Goal: Task Accomplishment & Management: Complete application form

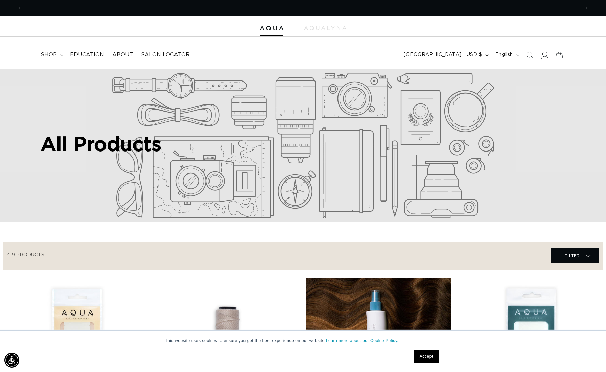
scroll to position [0, 1116]
click at [544, 53] on icon at bounding box center [544, 54] width 7 height 7
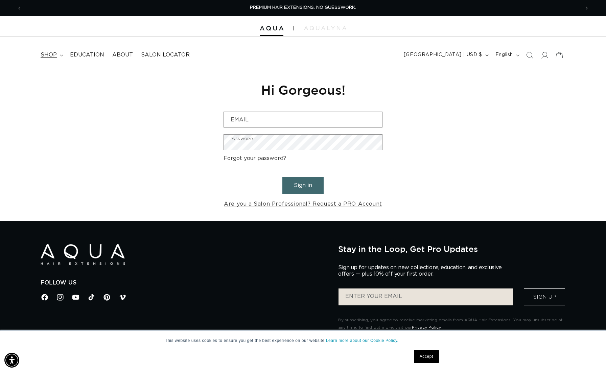
click at [54, 53] on span "shop" at bounding box center [49, 54] width 16 height 7
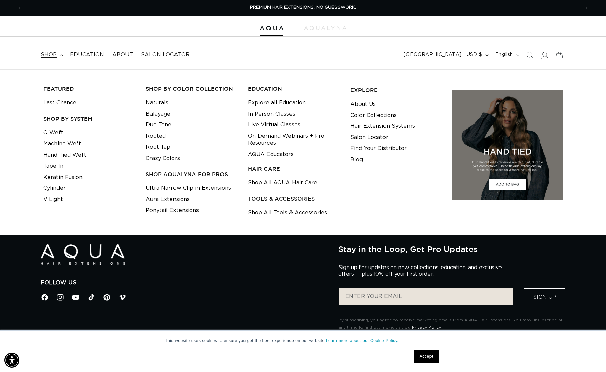
click at [54, 164] on link "Tape In" at bounding box center [53, 166] width 20 height 11
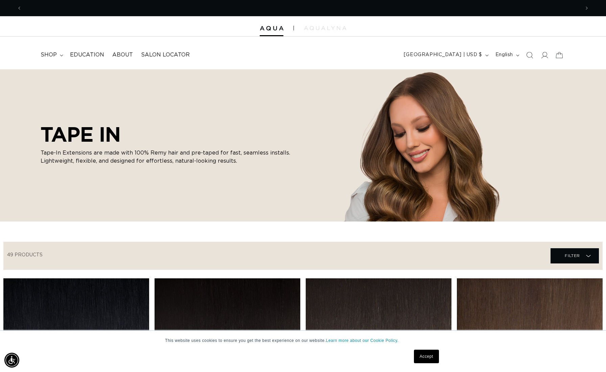
scroll to position [0, 1116]
click at [116, 54] on span "About" at bounding box center [122, 54] width 21 height 7
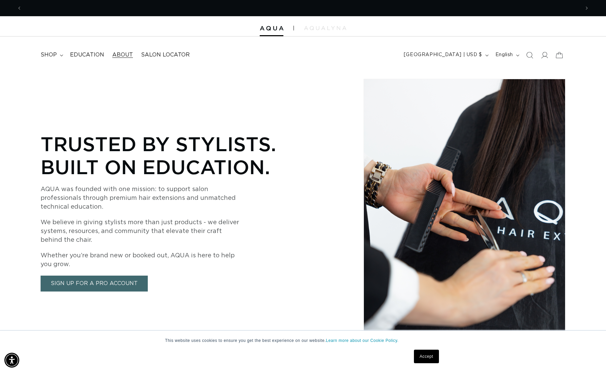
scroll to position [0, 558]
click at [120, 283] on link "Sign Up for a Pro Account" at bounding box center [94, 284] width 107 height 16
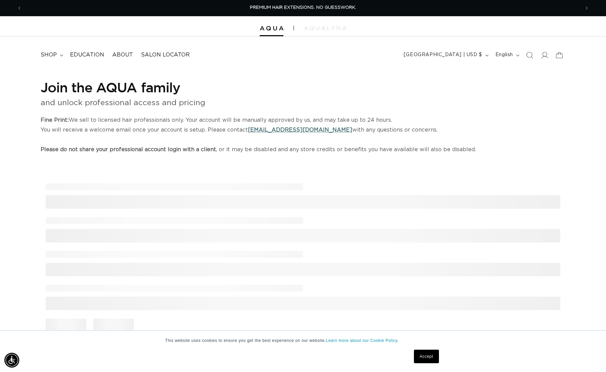
select select "US"
select select "[GEOGRAPHIC_DATA]"
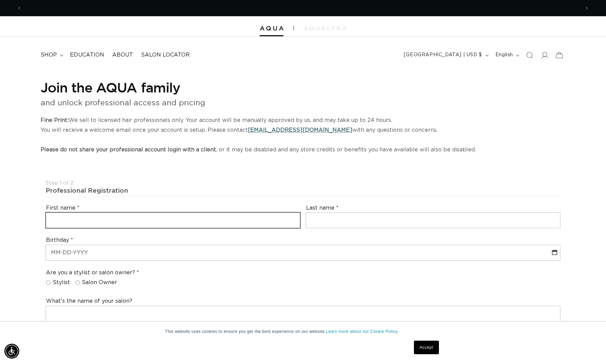
scroll to position [0, 1116]
type input "Allison"
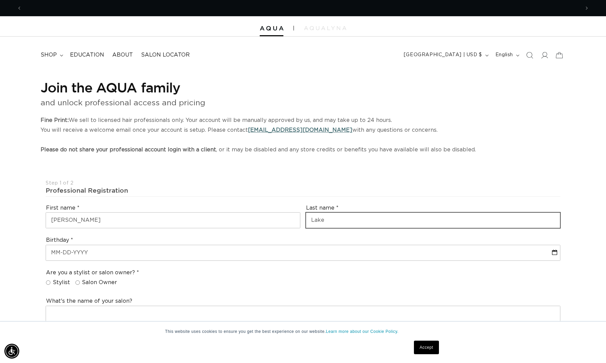
scroll to position [0, 0]
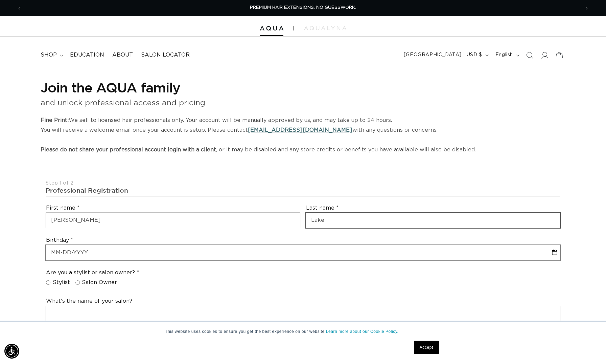
type input "Lake"
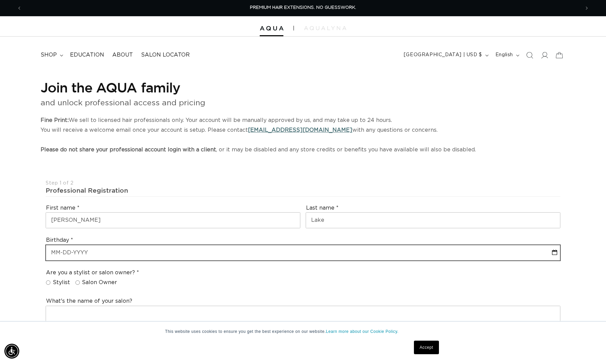
select select "9"
select select "2025"
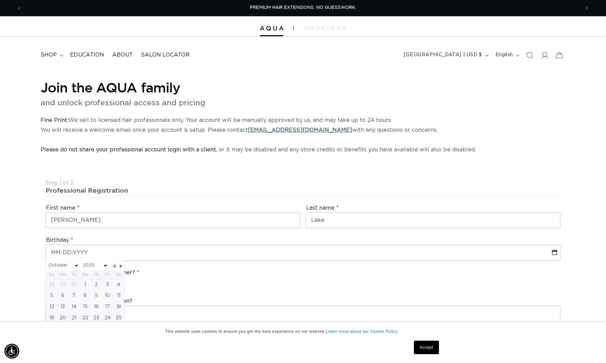
click at [205, 278] on div "Are you a stylist or salon owner? Stylist Salon Owner" at bounding box center [303, 279] width 520 height 26
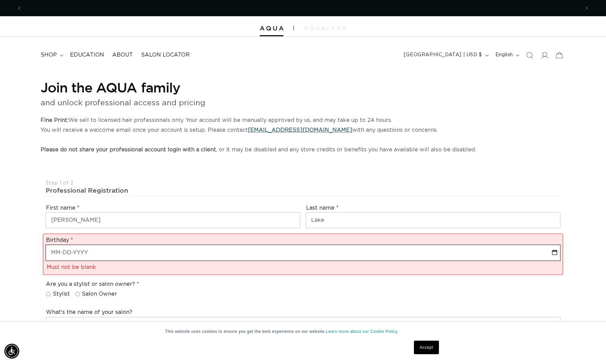
scroll to position [0, 558]
select select "9"
select select "2025"
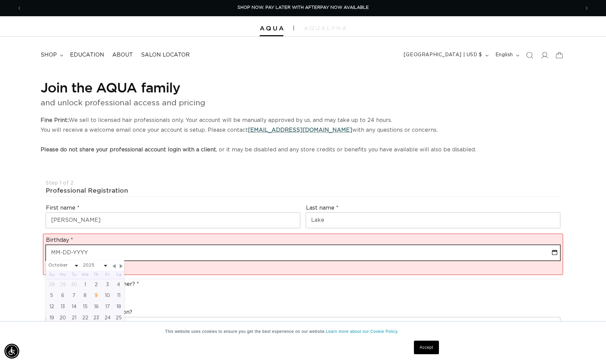
click at [135, 250] on input "text" at bounding box center [303, 252] width 514 height 15
type input "0"
select select "9"
select select "2025"
type input "06"
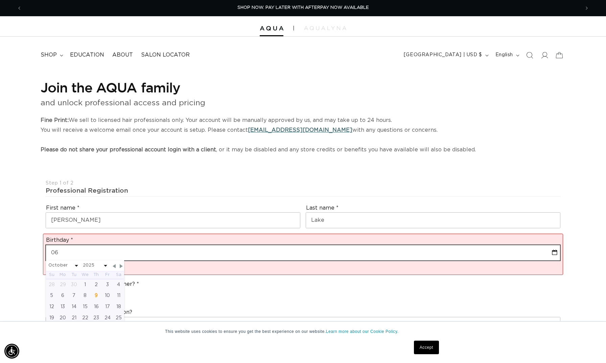
select select "9"
select select "2025"
type input "06-0"
select select "9"
select select "2025"
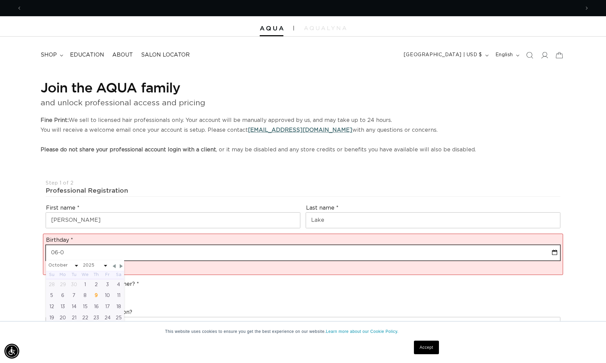
scroll to position [0, 1116]
type input "06-07"
select select "9"
select select "2025"
type input "06-07-1"
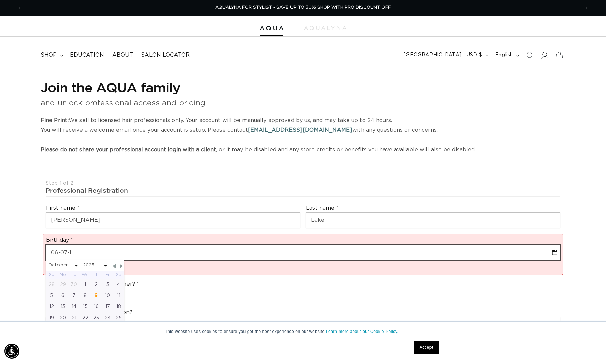
select select "9"
select select "2025"
type input "06-07-19"
select select "9"
select select "2025"
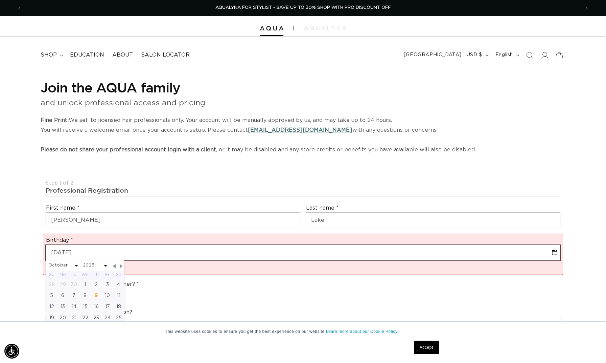
type input "06-07-198"
select select "9"
select select "2025"
type input "06-07-1981"
select select "5"
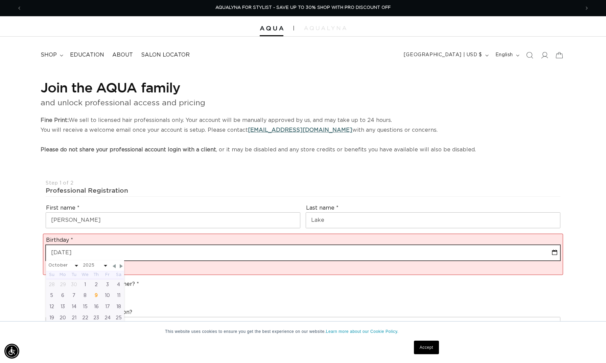
select select "1981"
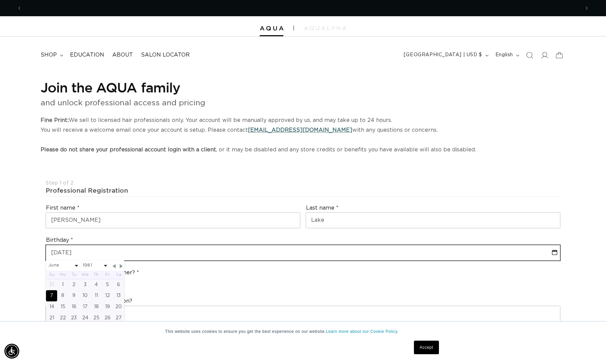
scroll to position [0, 0]
type input "06-07-1981"
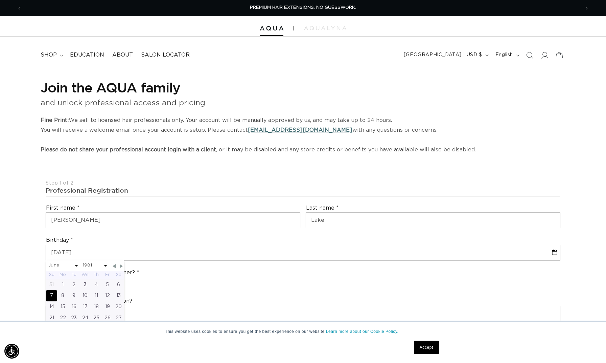
click at [231, 288] on div "Are you a stylist or salon owner? Stylist Salon Owner" at bounding box center [303, 278] width 520 height 28
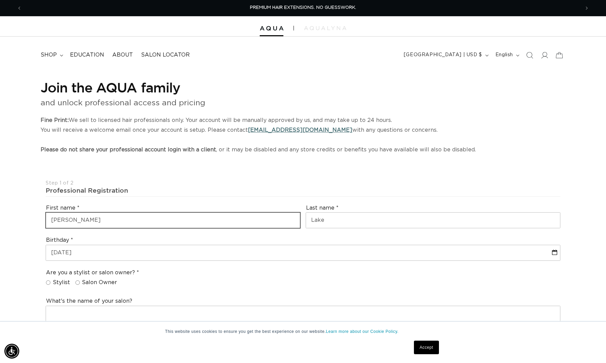
drag, startPoint x: 91, startPoint y: 217, endPoint x: 24, endPoint y: 207, distance: 68.4
click at [101, 217] on input "Allison" at bounding box center [173, 219] width 254 height 15
drag, startPoint x: 85, startPoint y: 218, endPoint x: 47, endPoint y: 212, distance: 38.6
click at [47, 212] on input "Allison" at bounding box center [173, 219] width 254 height 15
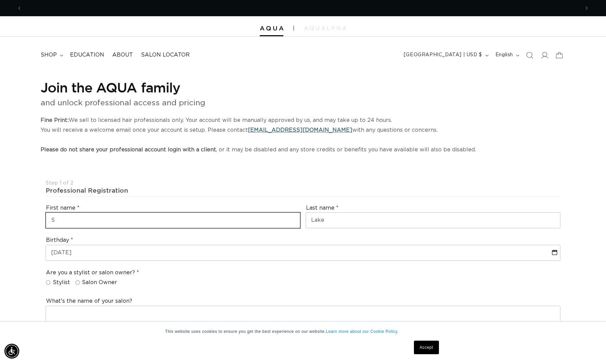
scroll to position [0, 558]
type input "Sasha"
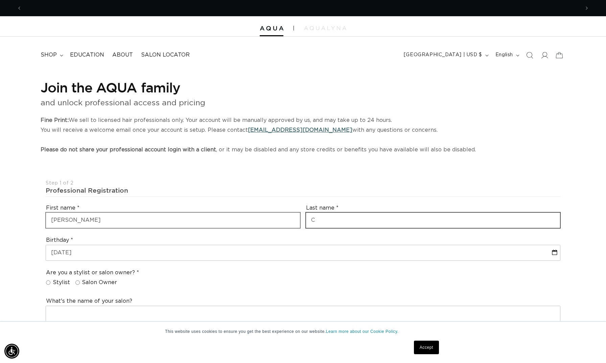
scroll to position [0, 1116]
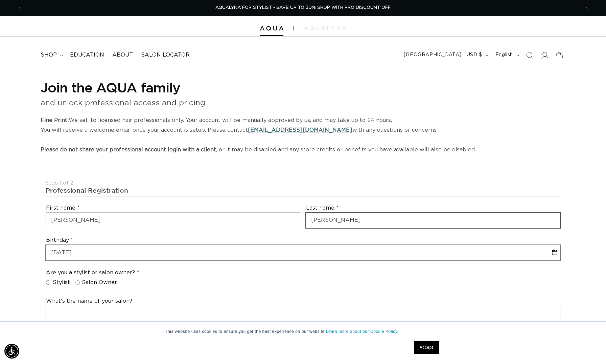
type input "Coyne"
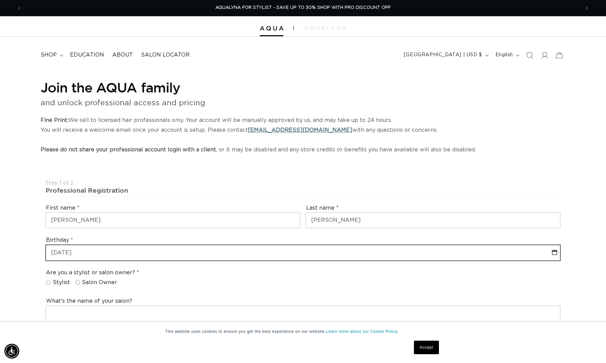
click at [113, 250] on input "06-07-1981" at bounding box center [303, 252] width 514 height 15
select select "5"
select select "1981"
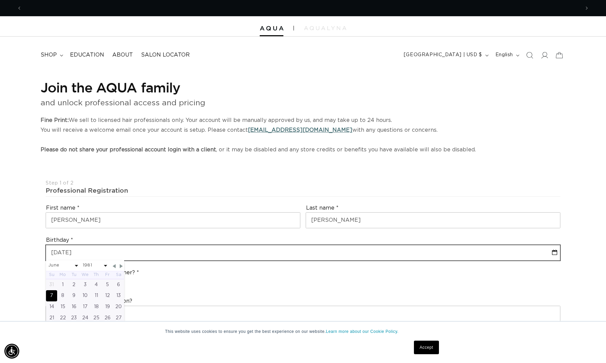
scroll to position [0, 0]
drag, startPoint x: 110, startPoint y: 251, endPoint x: 42, endPoint y: 248, distance: 68.7
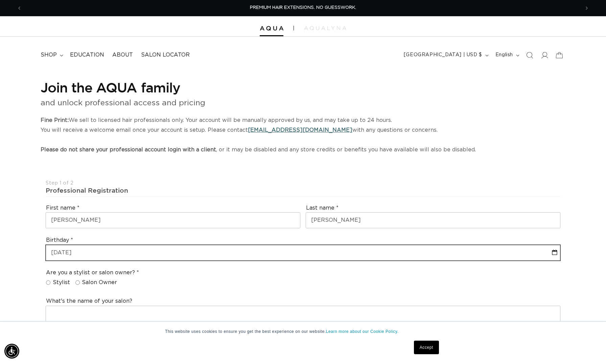
type input "0"
select select "5"
select select "1981"
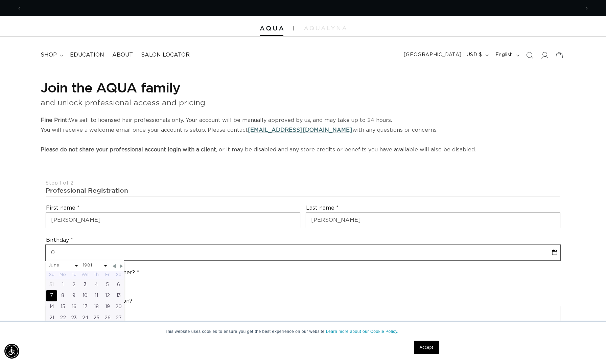
type input "08"
select select "5"
select select "1981"
type input "08-13"
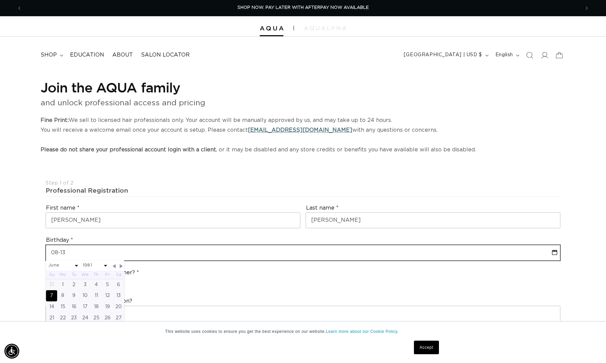
select select "5"
select select "1981"
type input "08-13-"
select select "5"
select select "1981"
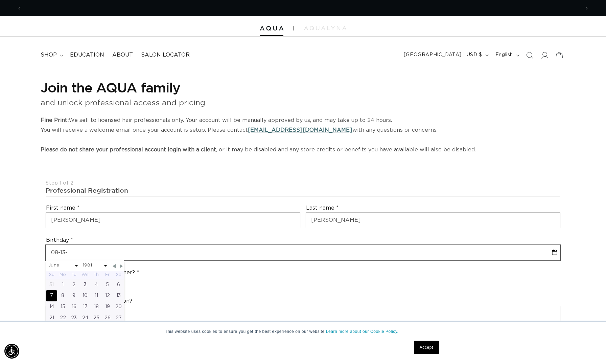
scroll to position [0, 0]
type input "08-13-1"
select select "5"
select select "1981"
type input "08-13-19"
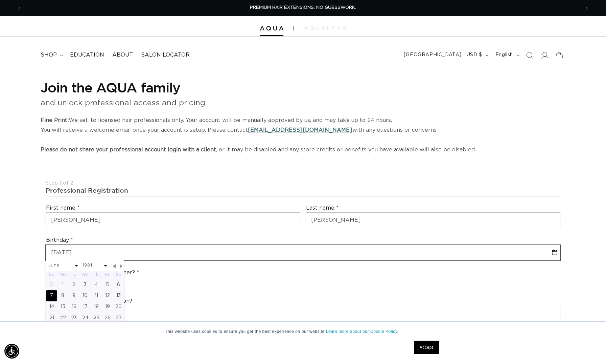
select select "5"
select select "1981"
type input "08-13-198"
select select "5"
select select "1981"
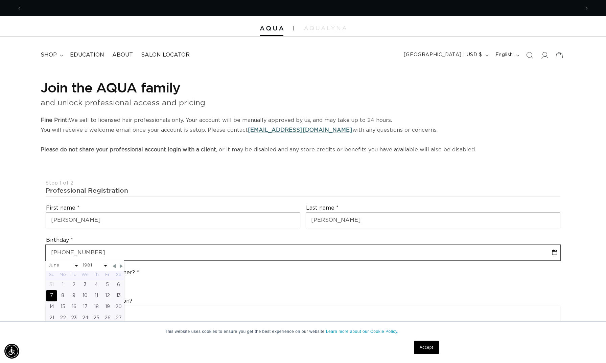
type input "08-13-1985"
select select "7"
select select "1985"
type input "08-13-1985"
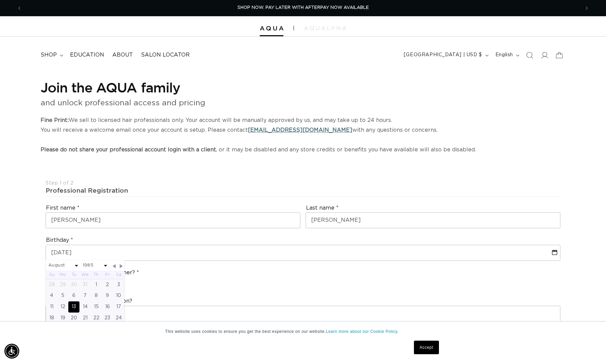
click at [225, 294] on div "What's the name of your salon?" at bounding box center [303, 309] width 520 height 30
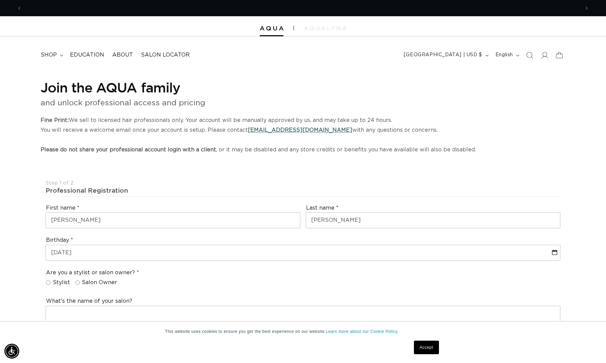
scroll to position [0, 1116]
click at [98, 279] on span "Salon Owner" at bounding box center [99, 282] width 35 height 7
click at [80, 280] on input "Salon Owner" at bounding box center [77, 282] width 4 height 4
radio input "true"
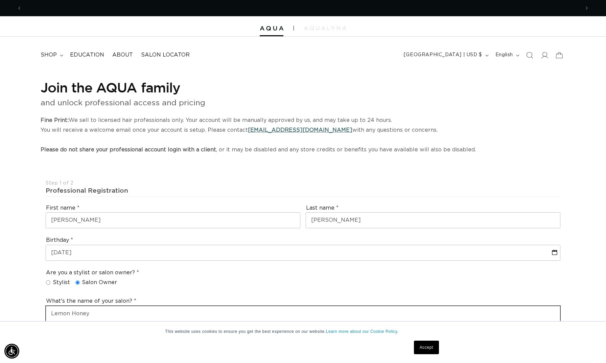
scroll to position [0, 558]
type input "Lemon Honey Salon"
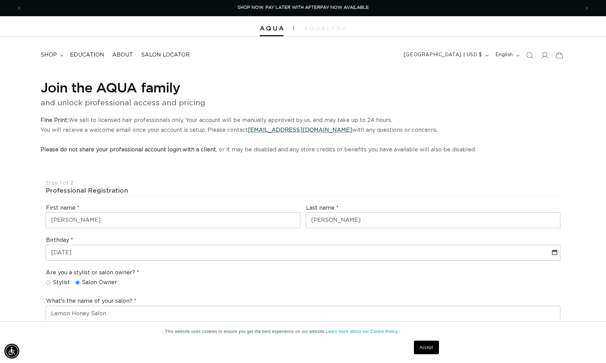
click at [246, 287] on div "Are you a stylist or salon owner? Stylist Salon Owner" at bounding box center [303, 279] width 520 height 26
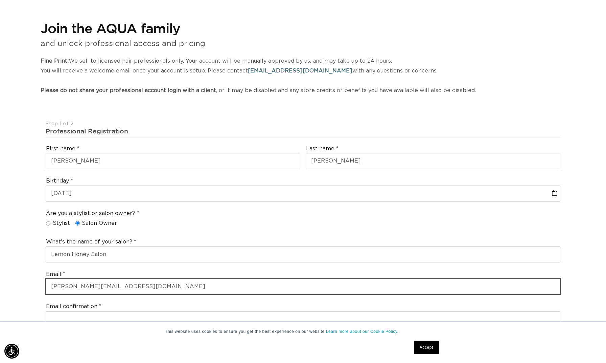
scroll to position [0, 1116]
type input "sasha@lemonhoneysalon.com"
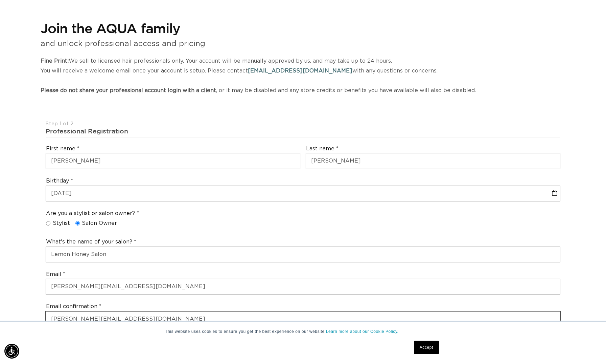
type input "sasha@lemonhoneysalon.com"
click at [217, 300] on div "Email confirmation sasha@lemonhoneysalon.com" at bounding box center [303, 315] width 520 height 30
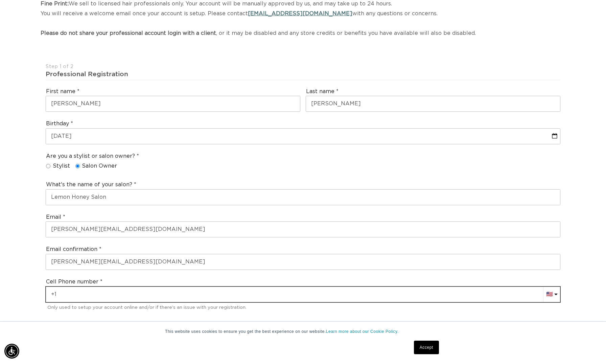
scroll to position [0, 0]
type input "+"
type input "+1 954 600 8395"
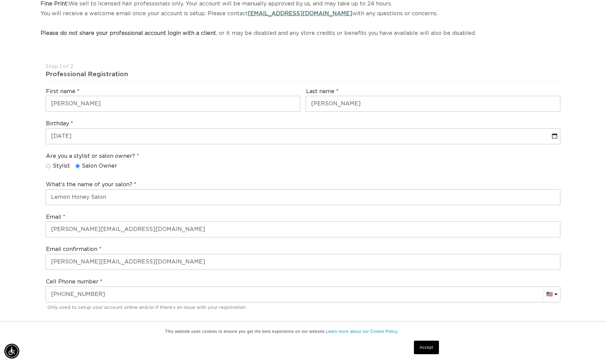
click at [170, 319] on div "Country Your Country United States Canada Afghanistan Åland Islands Albania Alg…" at bounding box center [303, 333] width 520 height 30
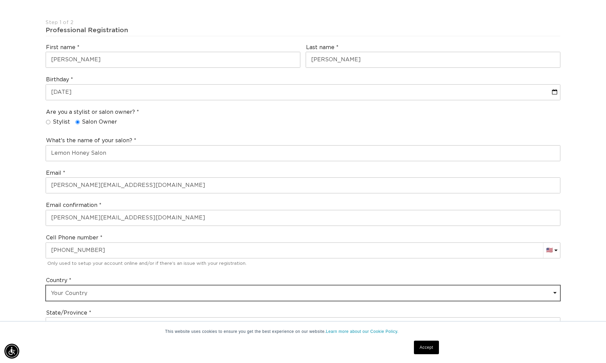
scroll to position [0, 558]
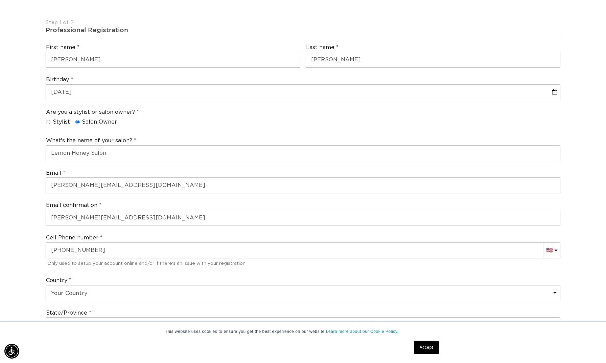
click at [161, 306] on div "State/Province Your State/Province... Alabama Alaska American Samoa Arizona Ark…" at bounding box center [303, 321] width 520 height 30
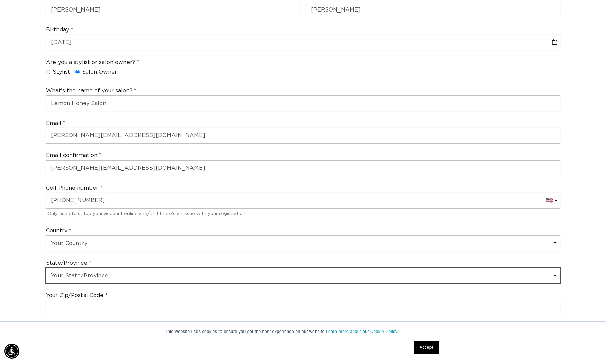
scroll to position [0, 1116]
select select "Florida"
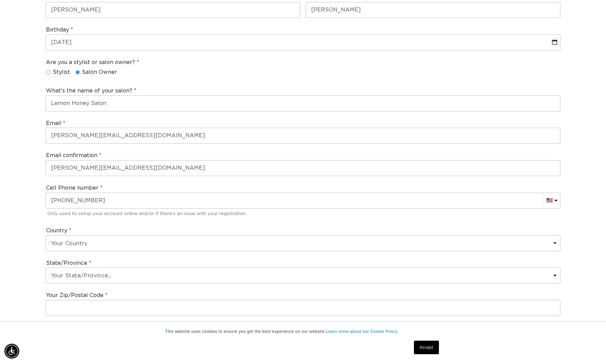
click at [29, 269] on div "Join the AQUA family and unlock professional access and pricing Fine Print: We …" at bounding box center [303, 241] width 606 height 765
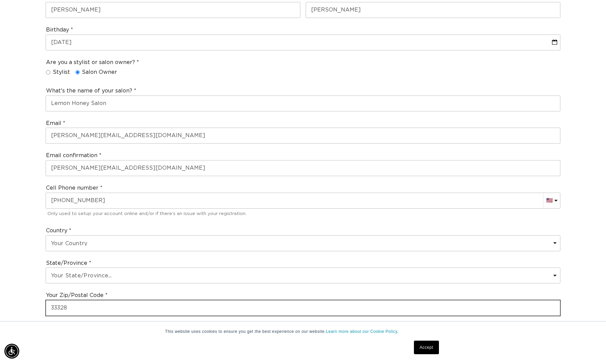
scroll to position [0, 558]
type input "33328"
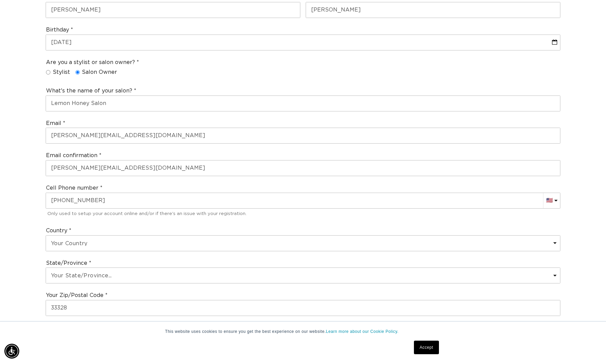
click at [22, 272] on div "Join the AQUA family and unlock professional access and pricing Fine Print: We …" at bounding box center [303, 241] width 606 height 765
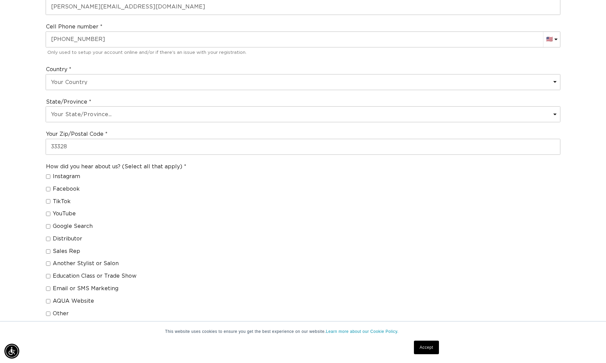
scroll to position [0, 0]
click at [50, 272] on label "Education Class or Trade Show" at bounding box center [113, 275] width 135 height 7
click at [50, 274] on input "Education Class or Trade Show" at bounding box center [48, 276] width 4 height 4
checkbox input "true"
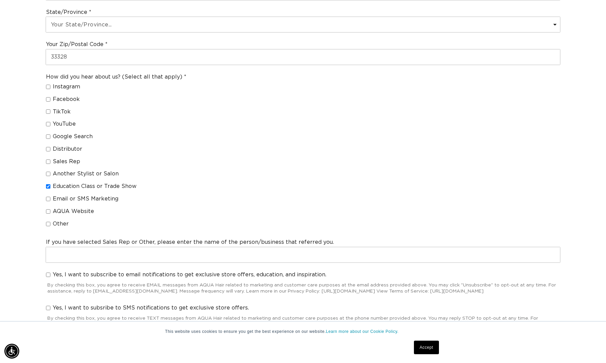
click at [46, 268] on div "Yes, I want to subscribe to email notifications to get exclusive store offers, …" at bounding box center [303, 283] width 520 height 30
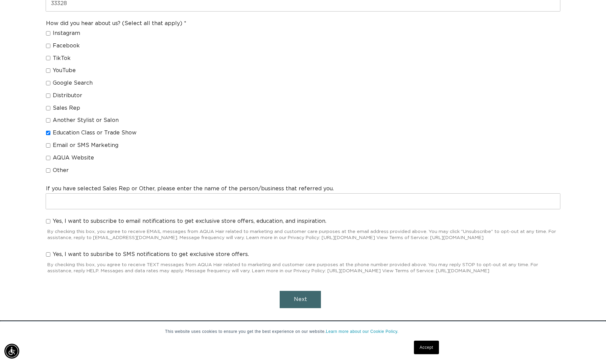
scroll to position [559, 0]
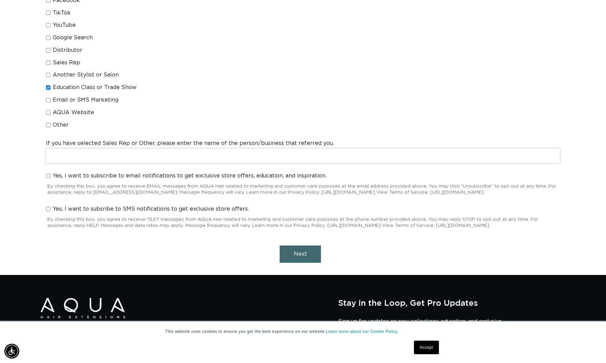
click at [300, 256] on span "Next" at bounding box center [300, 253] width 13 height 5
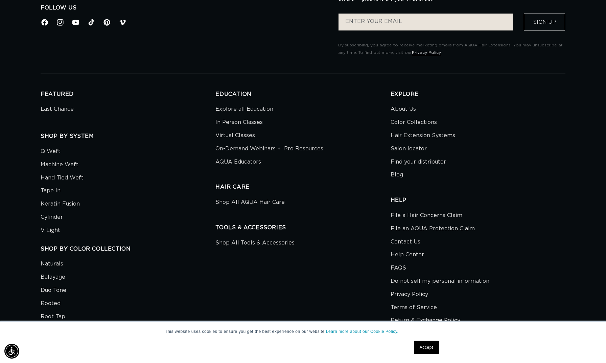
scroll to position [0, 0]
click at [430, 345] on link "Accept" at bounding box center [426, 347] width 25 height 14
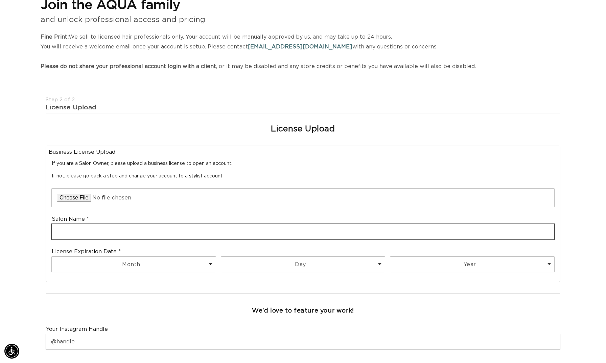
click at [172, 232] on input "text" at bounding box center [303, 231] width 503 height 15
type input "Lemon Honey Salon"
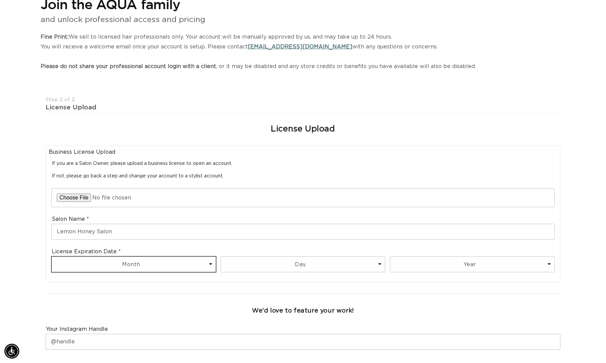
scroll to position [0, 1116]
select select "11"
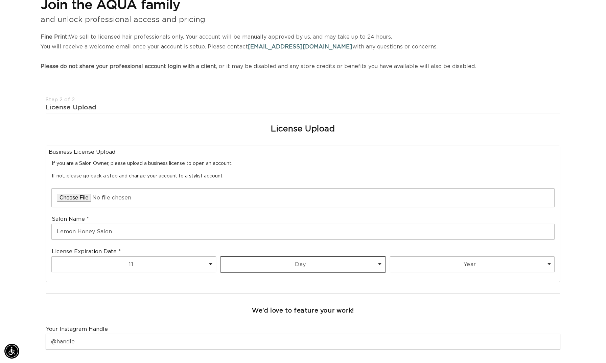
select select "30"
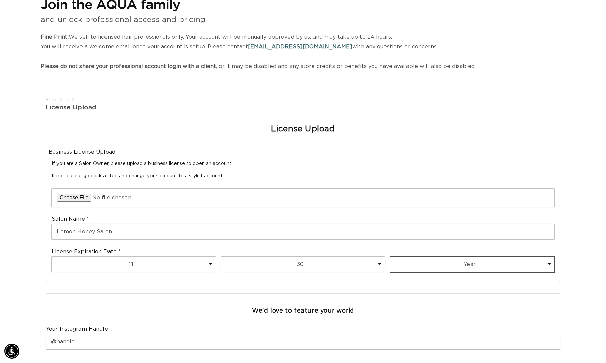
select select "2026"
click at [192, 306] on div "We'd love to feature your work!" at bounding box center [303, 310] width 520 height 21
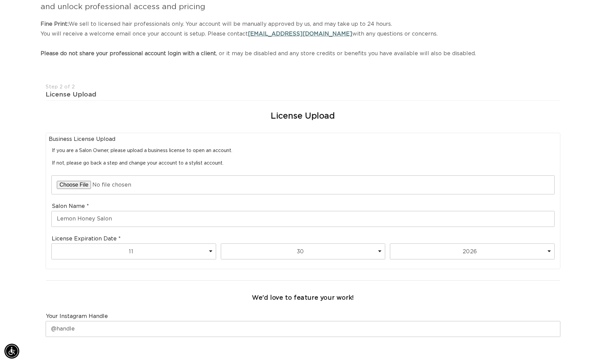
scroll to position [129, 0]
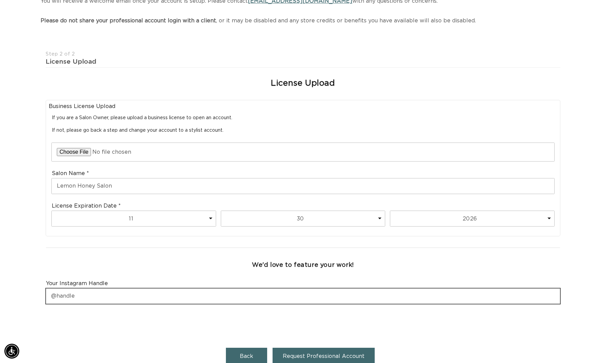
drag, startPoint x: 122, startPoint y: 291, endPoint x: 132, endPoint y: 293, distance: 10.0
click at [122, 291] on input "text" at bounding box center [303, 295] width 514 height 15
click at [176, 297] on input "lemonhoneysalon" at bounding box center [303, 295] width 514 height 15
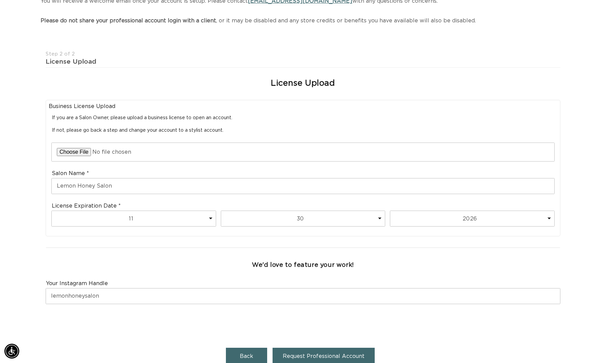
click at [191, 340] on div "Step 2 of 2 License Upload License Upload Cosmetology License Upload Upload Cos…" at bounding box center [303, 210] width 515 height 319
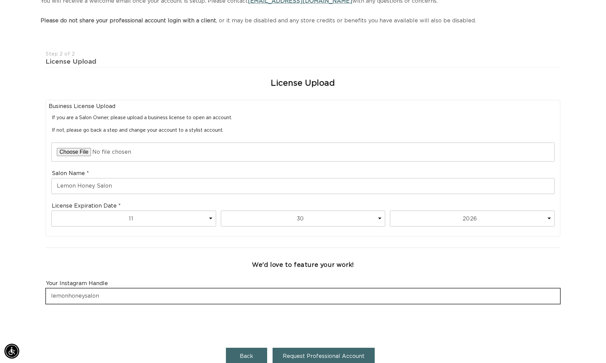
drag, startPoint x: 51, startPoint y: 291, endPoint x: 121, endPoint y: 289, distance: 70.0
click at [51, 290] on input "lemonhoneysalon" at bounding box center [303, 295] width 514 height 15
type input "@lemonhoneysalon"
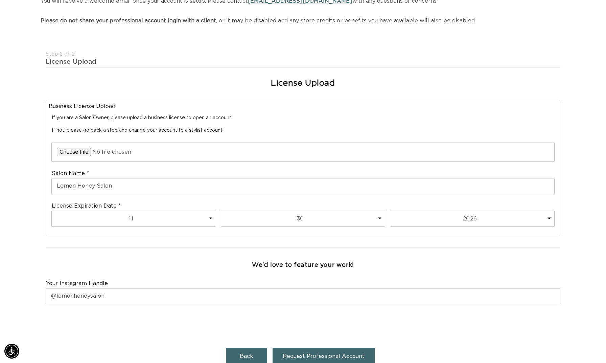
drag, startPoint x: 200, startPoint y: 301, endPoint x: 234, endPoint y: 341, distance: 52.5
click at [200, 301] on div "Your Instagram Handle @lemonhoneysalon" at bounding box center [303, 292] width 520 height 30
click at [342, 353] on span "Request Professional Account" at bounding box center [324, 355] width 82 height 5
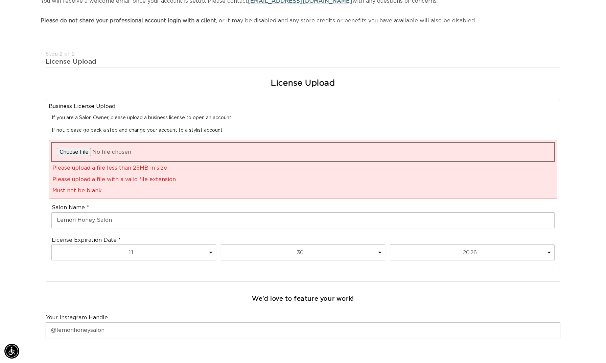
click at [81, 150] on input "file" at bounding box center [303, 152] width 503 height 18
click at [77, 147] on input "file" at bounding box center [303, 152] width 503 height 18
type input "C:\fakepath\thumbnail.jpeg"
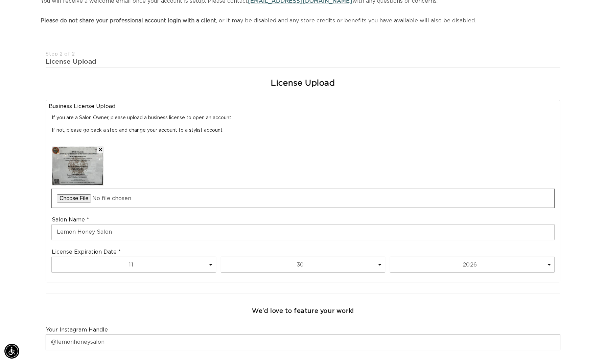
scroll to position [0, 0]
click at [579, 114] on div "Join the AQUA family and unlock professional access and pricing Fine Print: We …" at bounding box center [303, 181] width 606 height 483
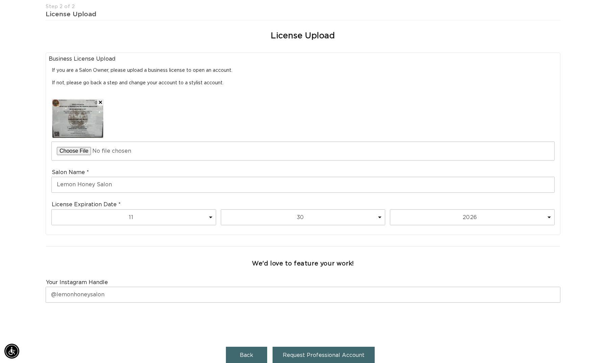
scroll to position [233, 0]
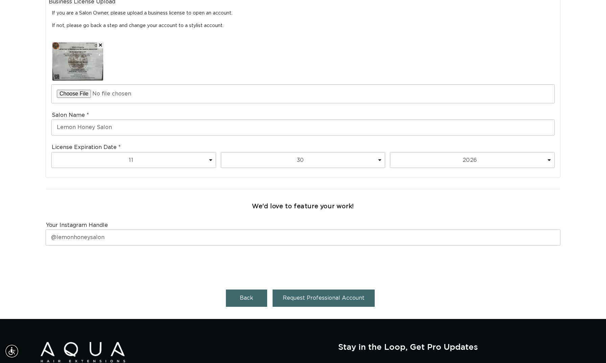
click at [334, 289] on button "Request Professional Account" at bounding box center [324, 297] width 102 height 17
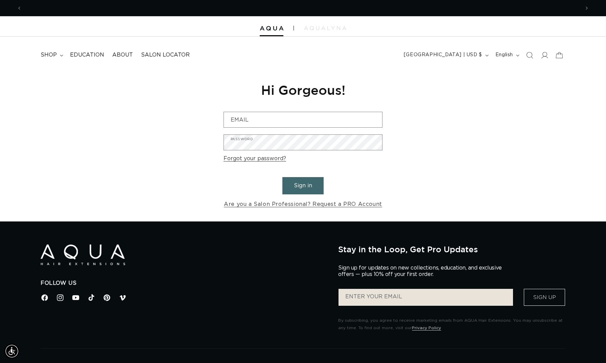
scroll to position [0, 558]
click at [545, 54] on icon at bounding box center [544, 54] width 7 height 7
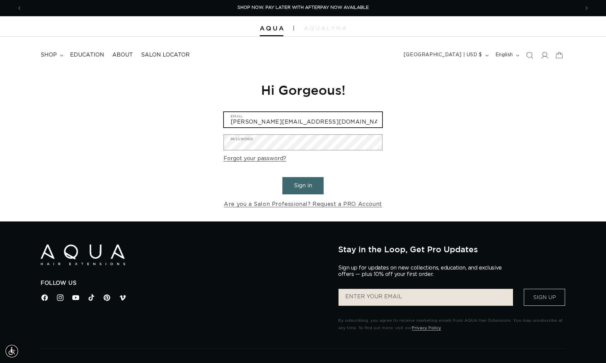
type input "sasha@lemonhoneysalon.com"
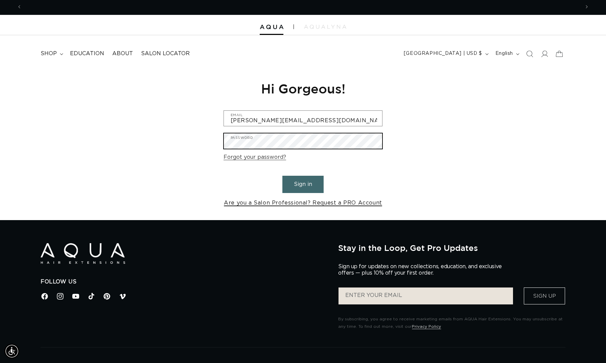
scroll to position [0, 1116]
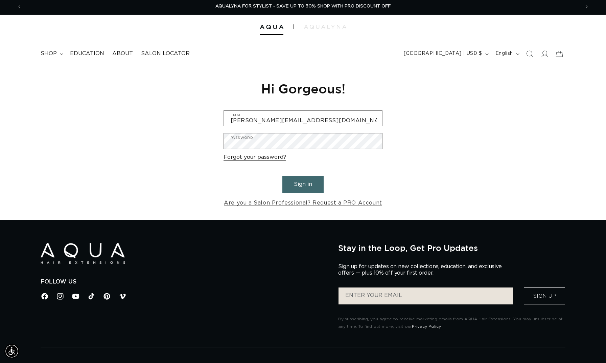
click at [277, 155] on link "Forgot your password?" at bounding box center [255, 157] width 63 height 10
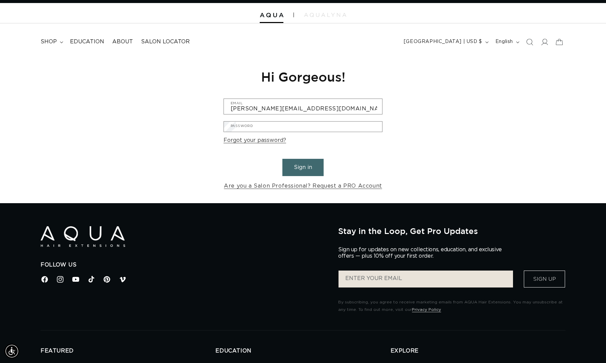
click at [0, 0] on input "Email" at bounding box center [0, 0] width 0 height 0
type input "sasha@lemonhoneysalon.com"
click at [0, 0] on button "Submit" at bounding box center [0, 0] width 0 height 0
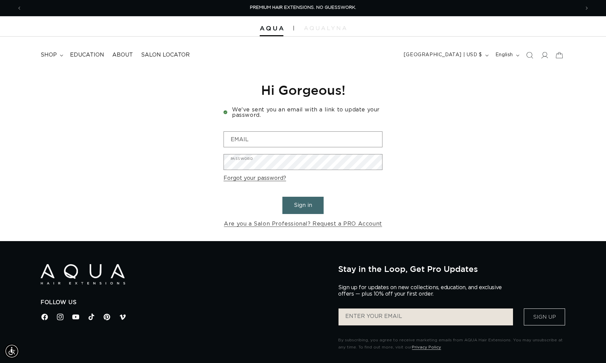
scroll to position [0, 1116]
